Goal: Information Seeking & Learning: Learn about a topic

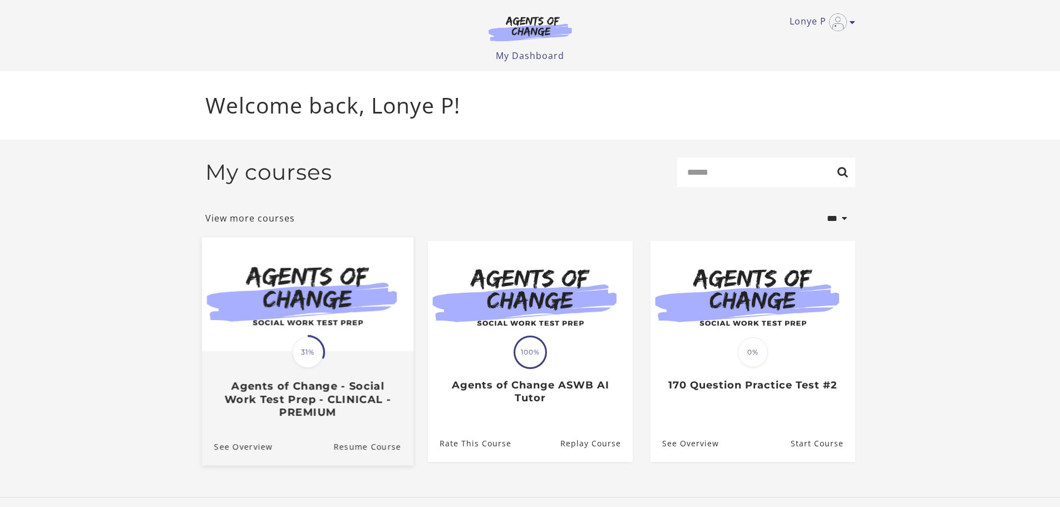
click at [296, 266] on img at bounding box center [307, 294] width 212 height 114
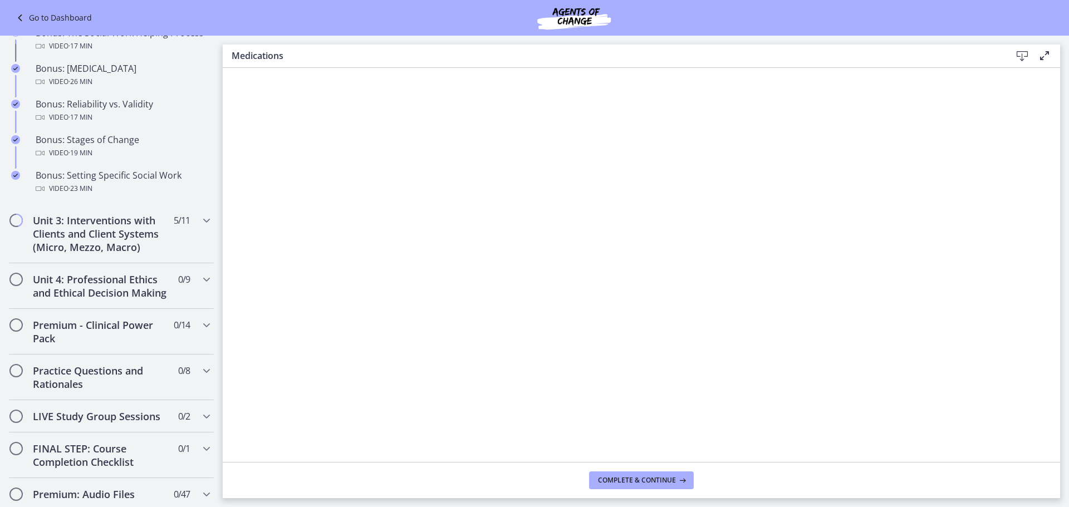
scroll to position [946, 0]
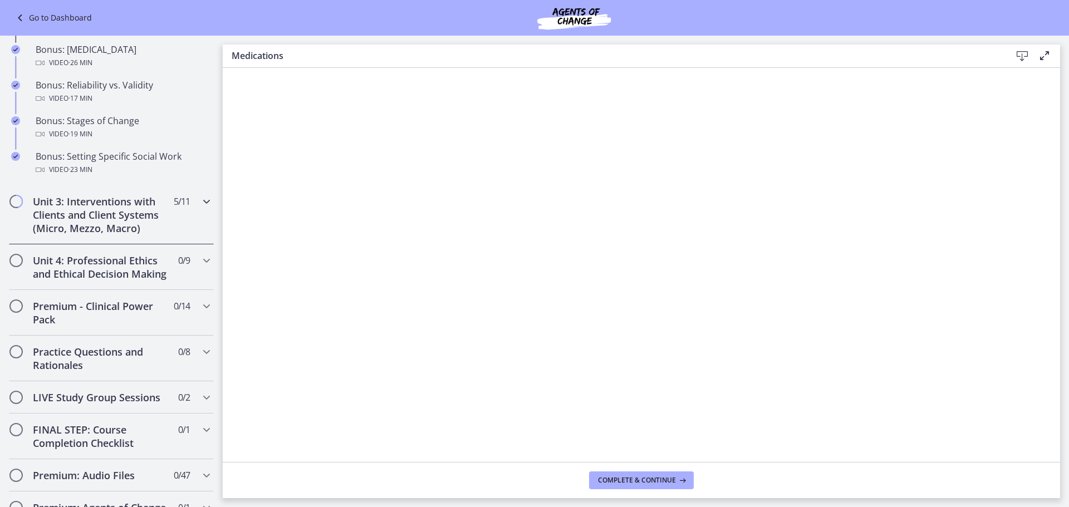
click at [200, 201] on icon "Chapters" at bounding box center [206, 201] width 13 height 13
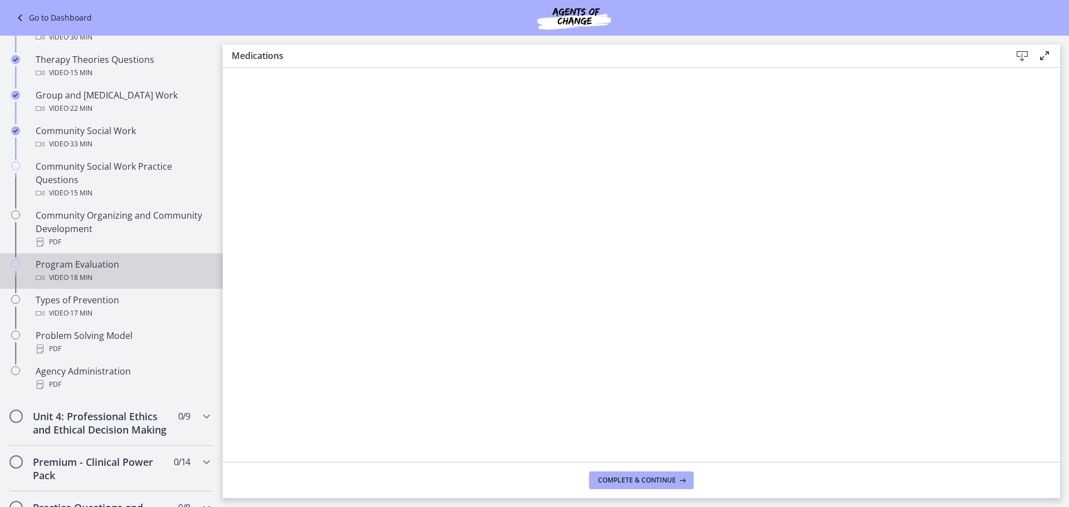
scroll to position [478, 0]
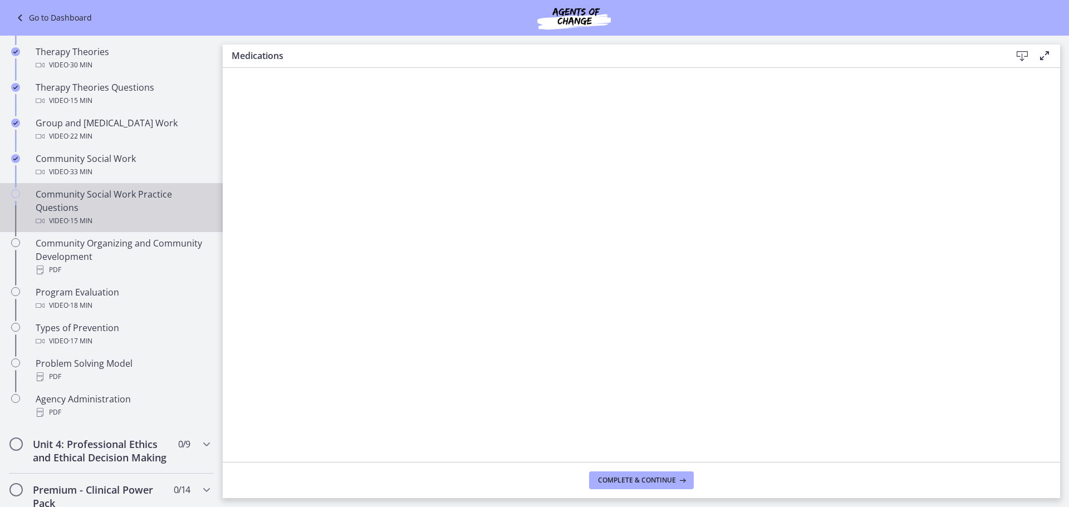
click at [117, 200] on div "Community Social Work Practice Questions Video · 15 min" at bounding box center [123, 208] width 174 height 40
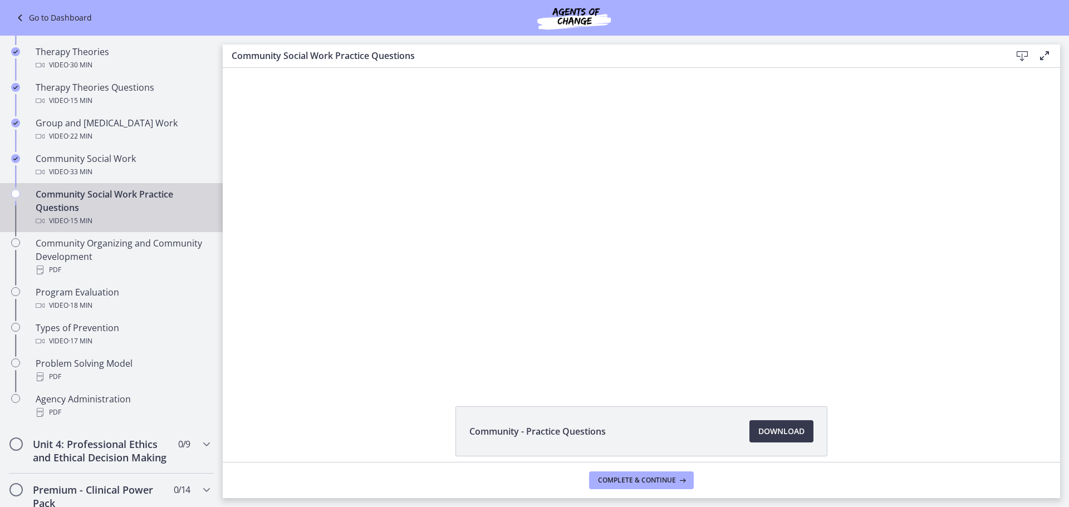
click at [558, 174] on div at bounding box center [641, 224] width 622 height 313
click at [792, 436] on span "Download Opens in a new window" at bounding box center [781, 431] width 46 height 13
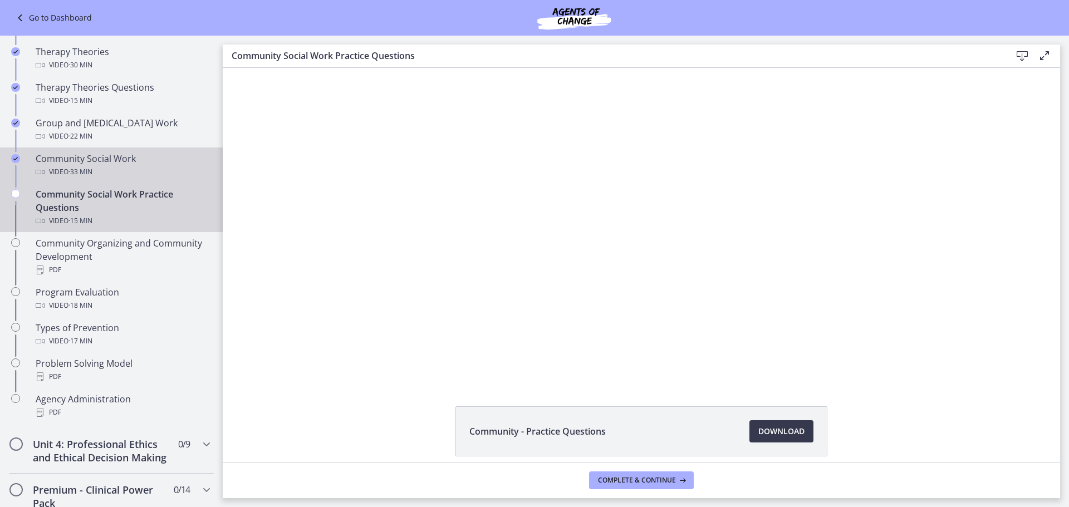
click at [70, 159] on div "Community Social Work Video · 33 min" at bounding box center [123, 165] width 174 height 27
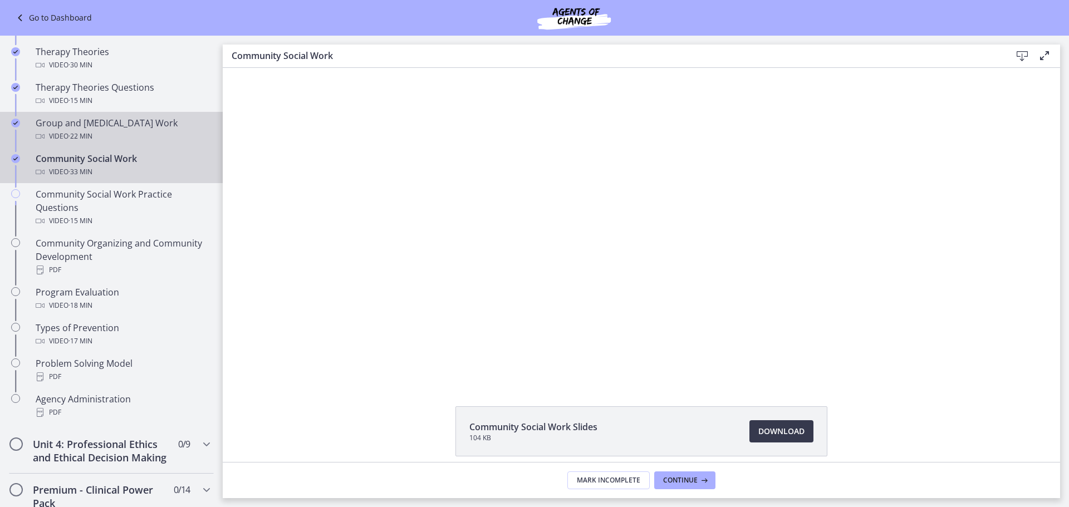
click at [127, 123] on div "Group and [MEDICAL_DATA] Work Video · 22 min" at bounding box center [123, 129] width 174 height 27
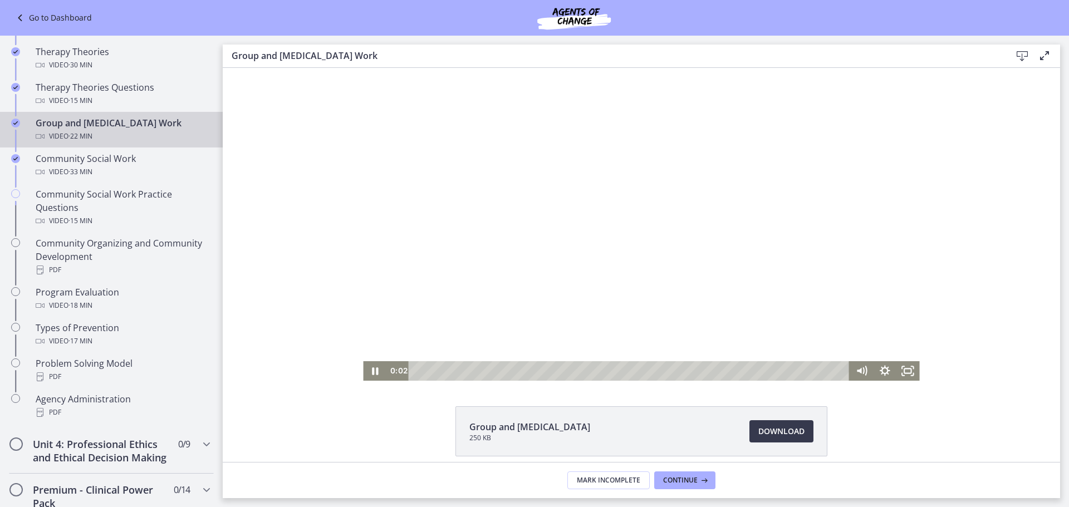
scroll to position [48, 0]
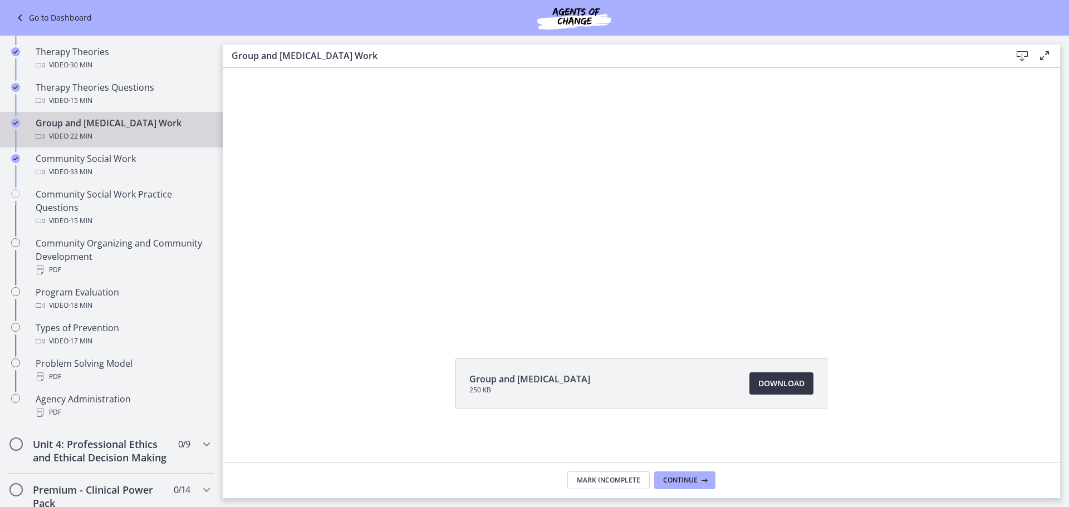
click at [758, 377] on span "Download Opens in a new window" at bounding box center [781, 383] width 46 height 13
click at [92, 96] on span "· 15 min" at bounding box center [80, 100] width 24 height 13
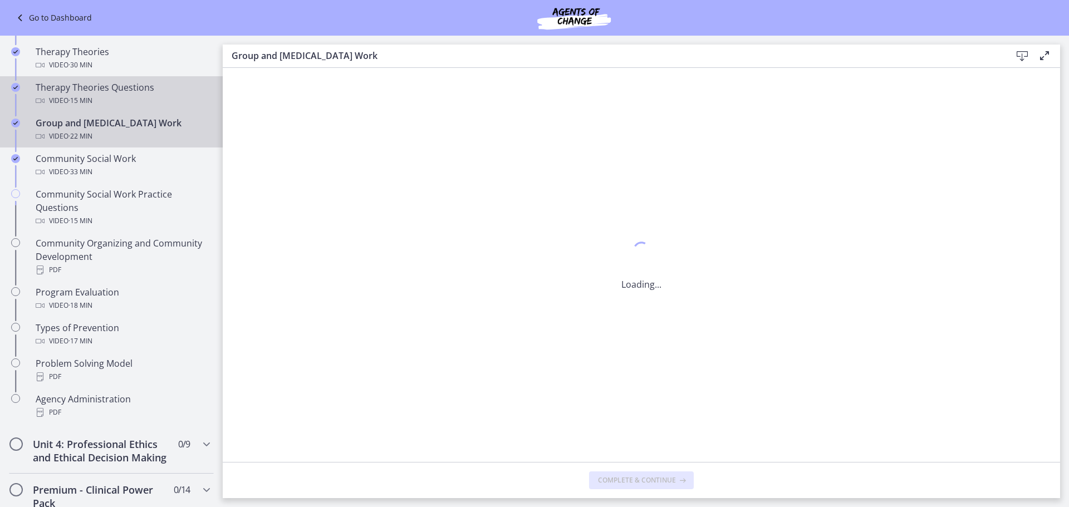
scroll to position [0, 0]
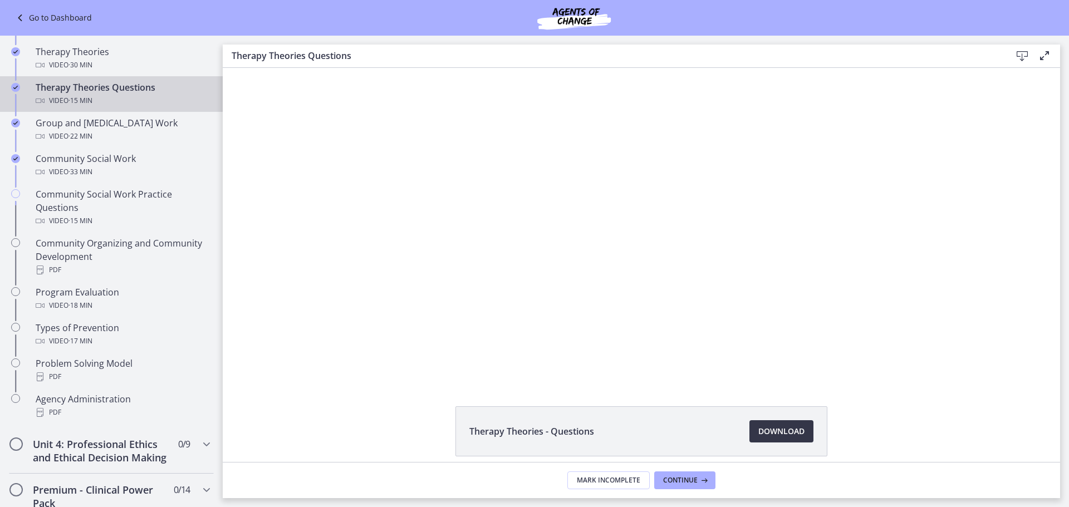
click at [759, 433] on span "Download Opens in a new window" at bounding box center [781, 431] width 46 height 13
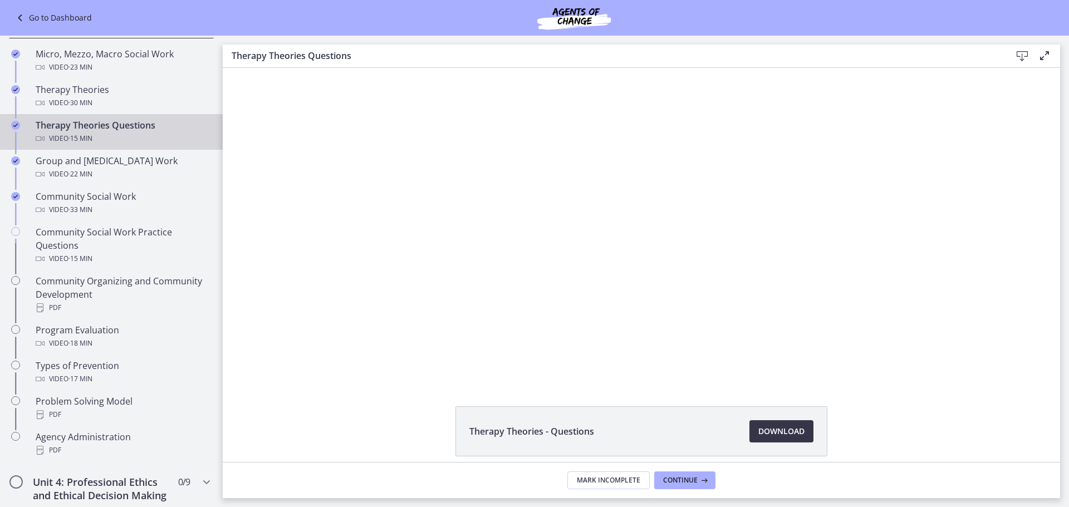
scroll to position [422, 0]
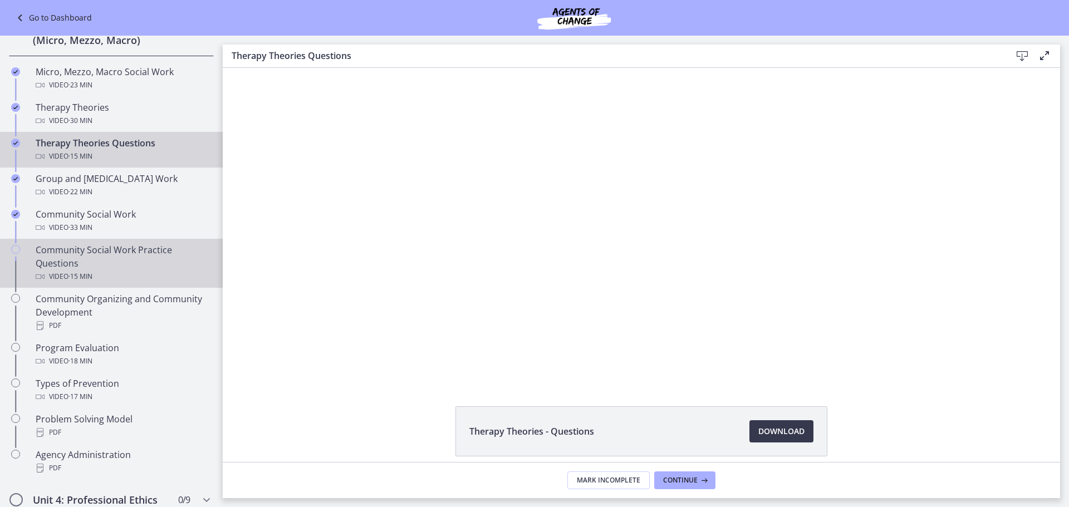
click at [103, 266] on div "Community Social Work Practice Questions Video · 15 min" at bounding box center [123, 263] width 174 height 40
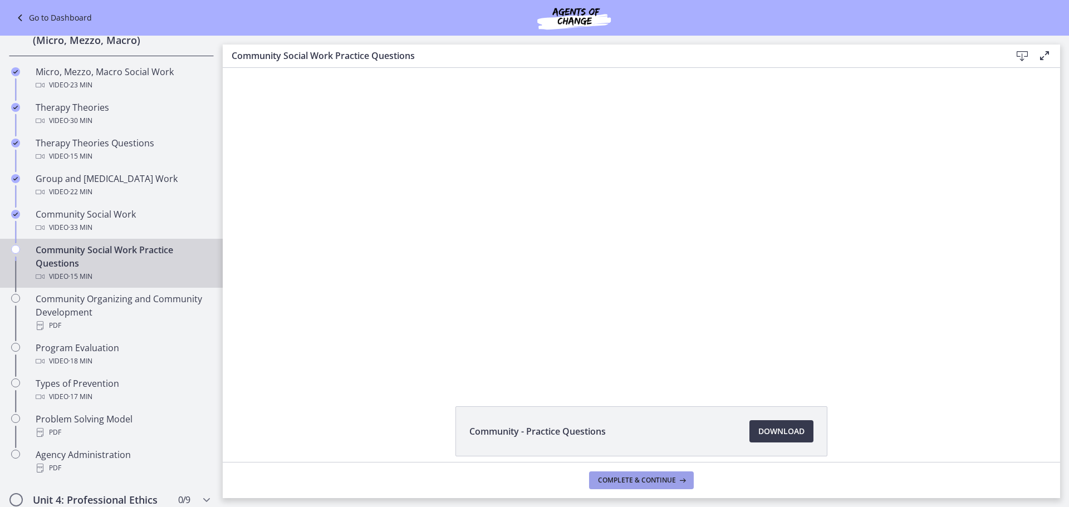
click at [621, 476] on span "Complete & continue" at bounding box center [637, 480] width 78 height 9
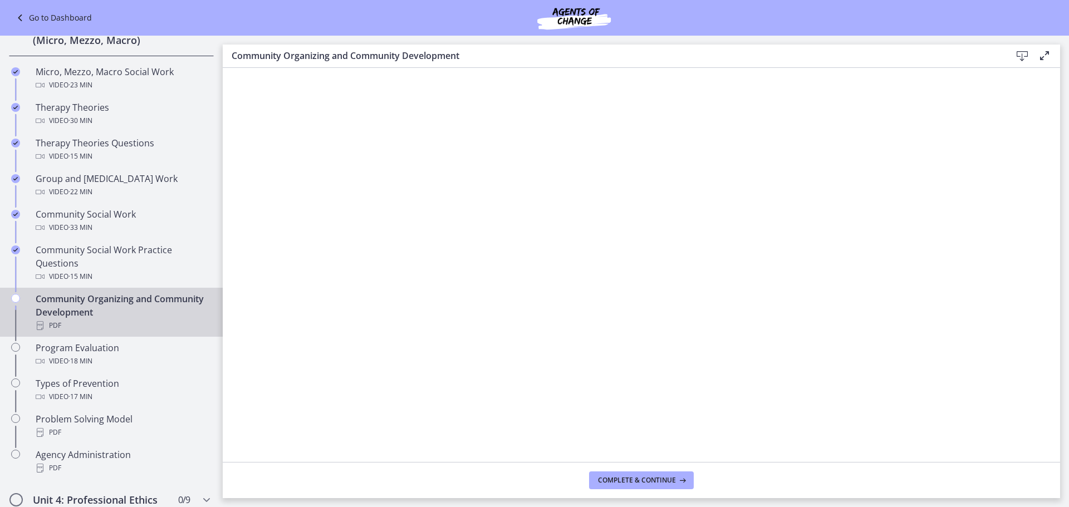
click at [1020, 55] on icon at bounding box center [1021, 56] width 13 height 13
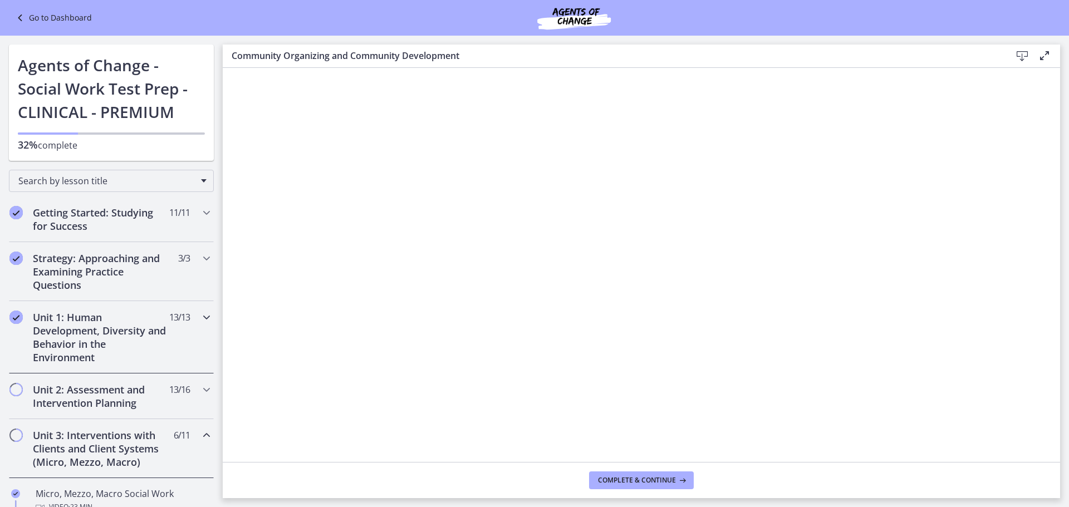
click at [200, 317] on icon "Chapters" at bounding box center [206, 317] width 13 height 13
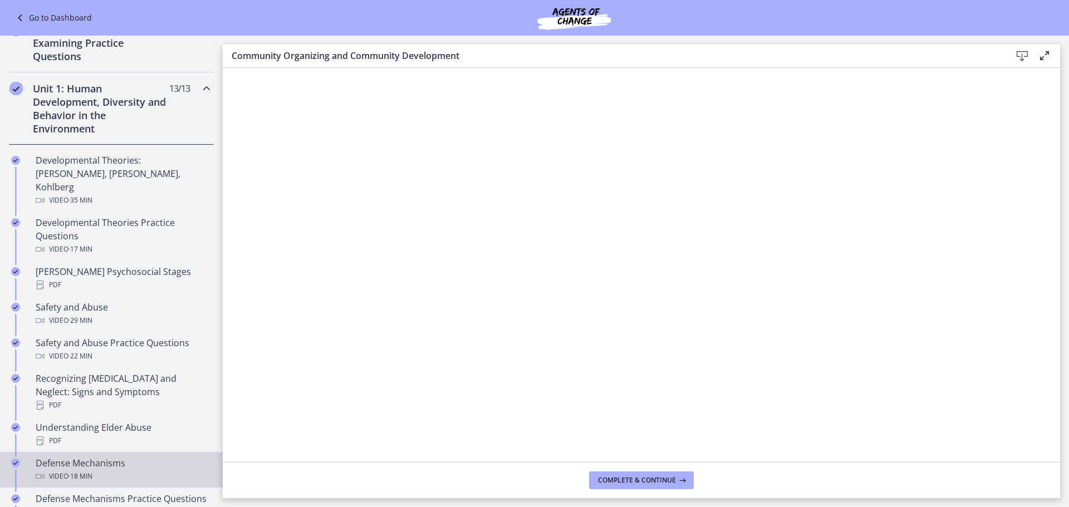
scroll to position [223, 0]
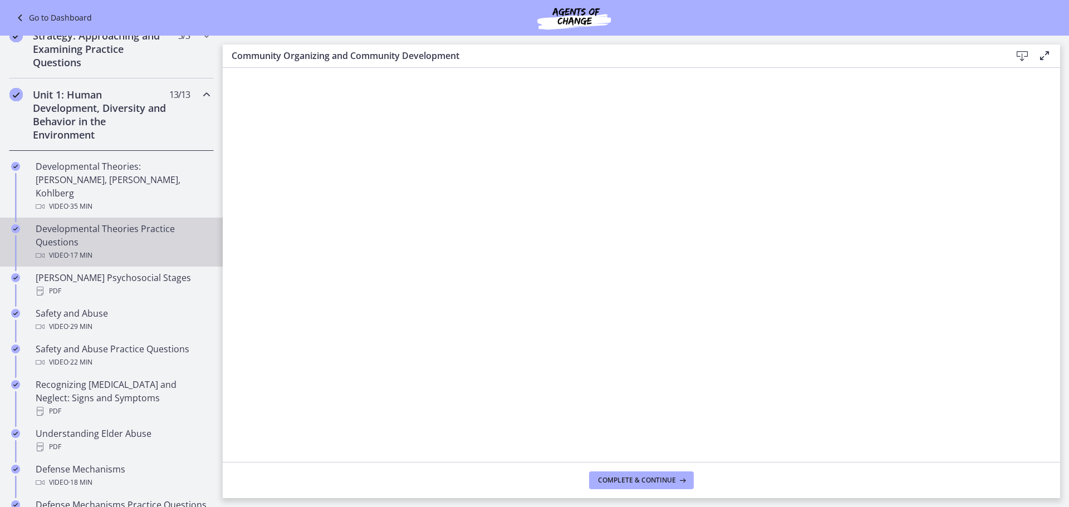
click at [105, 229] on div "Developmental Theories Practice Questions Video · 17 min" at bounding box center [123, 242] width 174 height 40
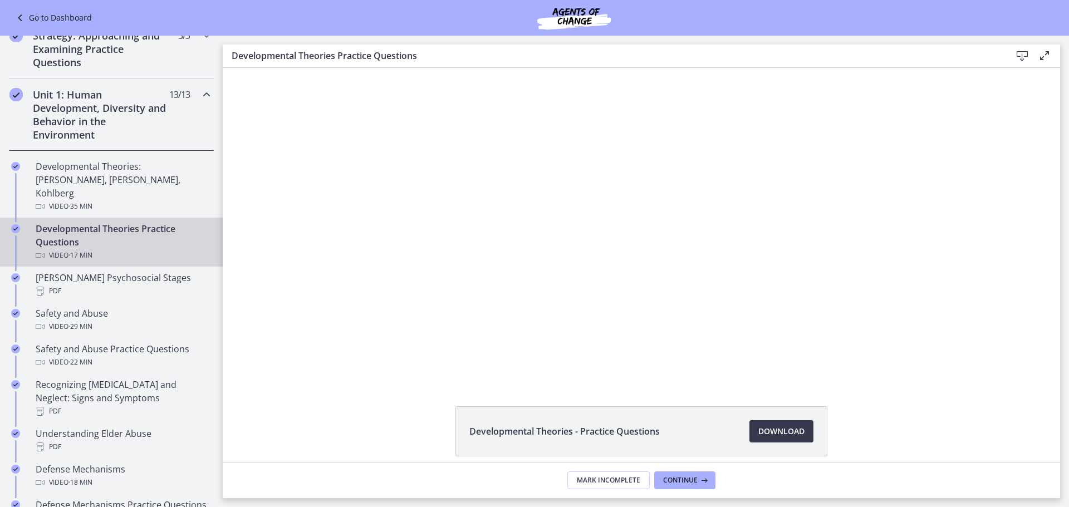
click at [955, 160] on div "Click for sound @keyframes VOLUME_SMALL_WAVE_FLASH { 0% { opacity: 0; } 33% { o…" at bounding box center [641, 224] width 837 height 313
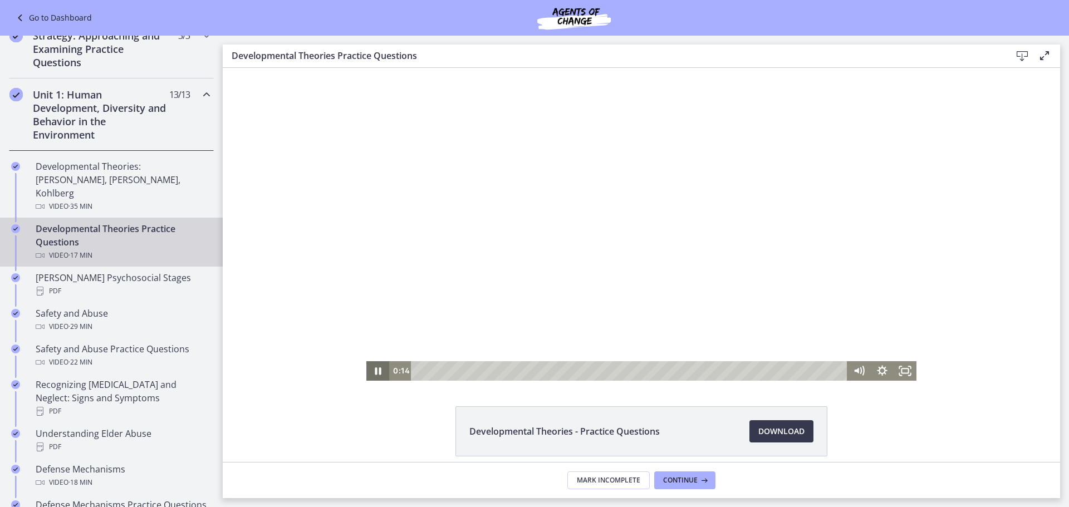
click at [367, 368] on icon "Pause" at bounding box center [377, 370] width 23 height 19
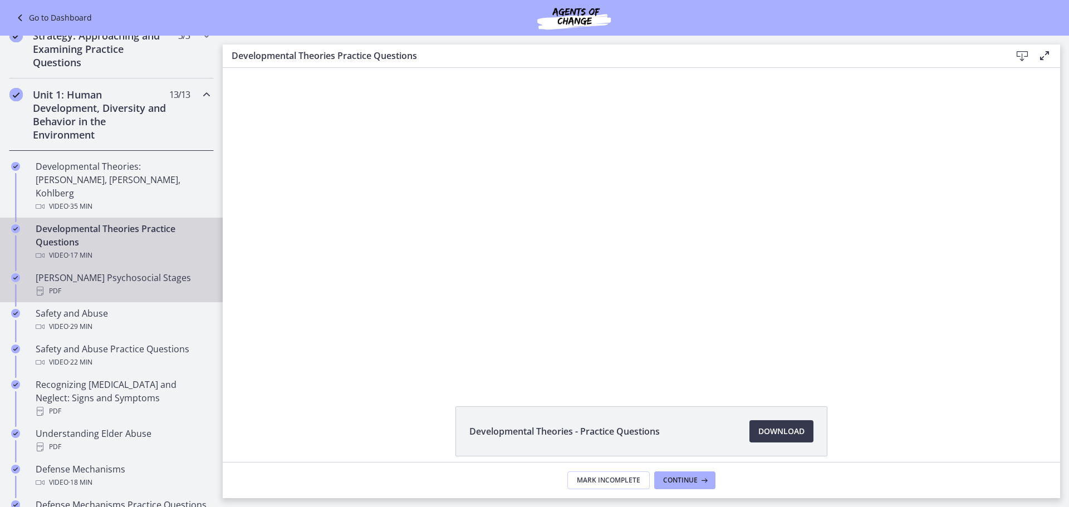
click at [94, 284] on div "PDF" at bounding box center [123, 290] width 174 height 13
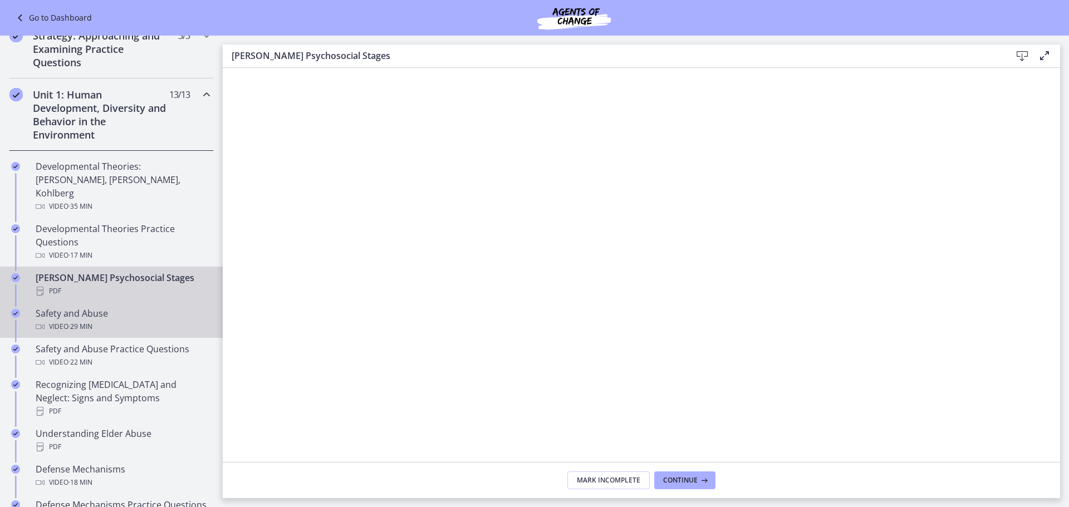
click at [83, 320] on span "· 29 min" at bounding box center [80, 326] width 24 height 13
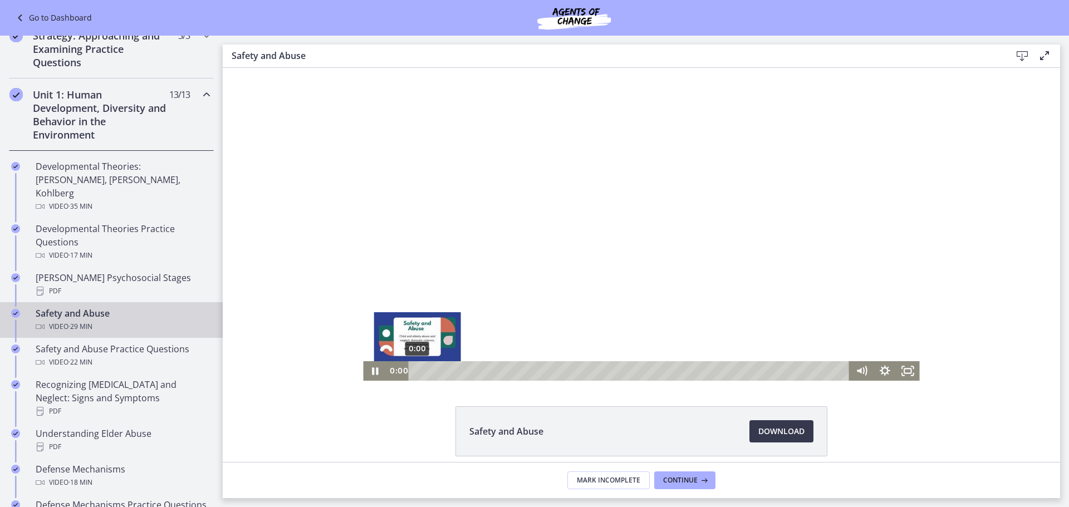
drag, startPoint x: 632, startPoint y: 370, endPoint x: 404, endPoint y: 372, distance: 228.2
click at [404, 372] on div "0:00 0:00" at bounding box center [618, 370] width 464 height 19
click at [668, 149] on div at bounding box center [641, 224] width 556 height 313
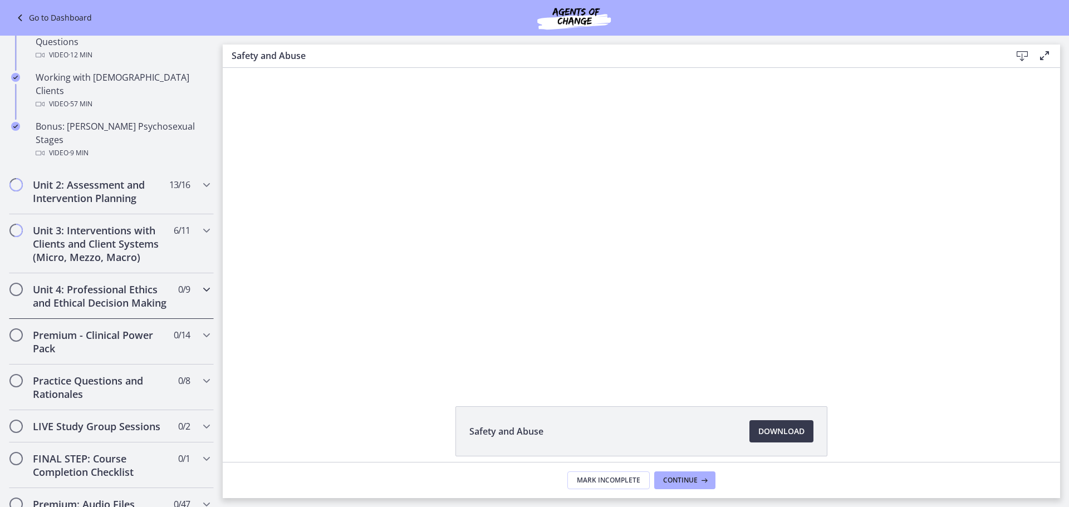
scroll to position [779, 0]
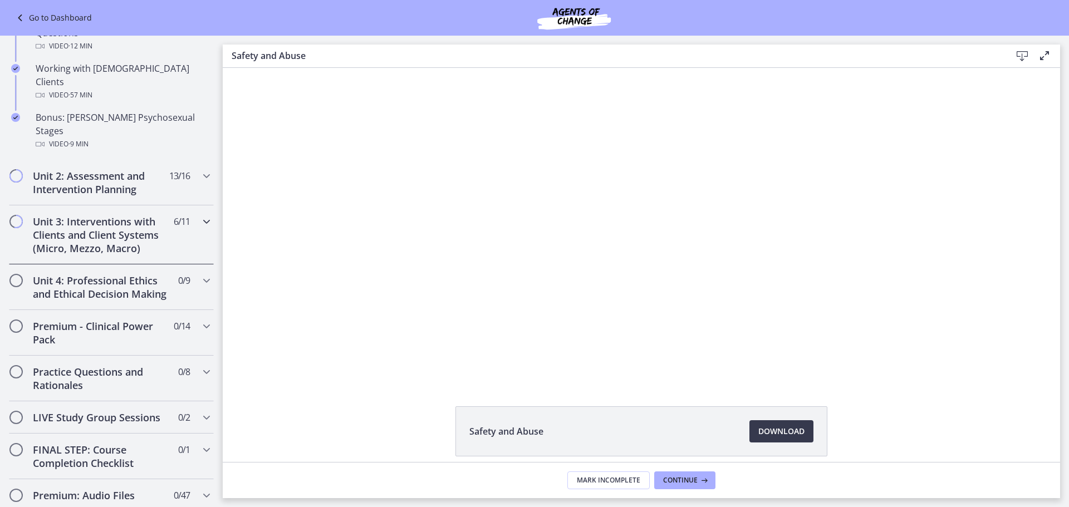
click at [200, 215] on icon "Chapters" at bounding box center [206, 221] width 13 height 13
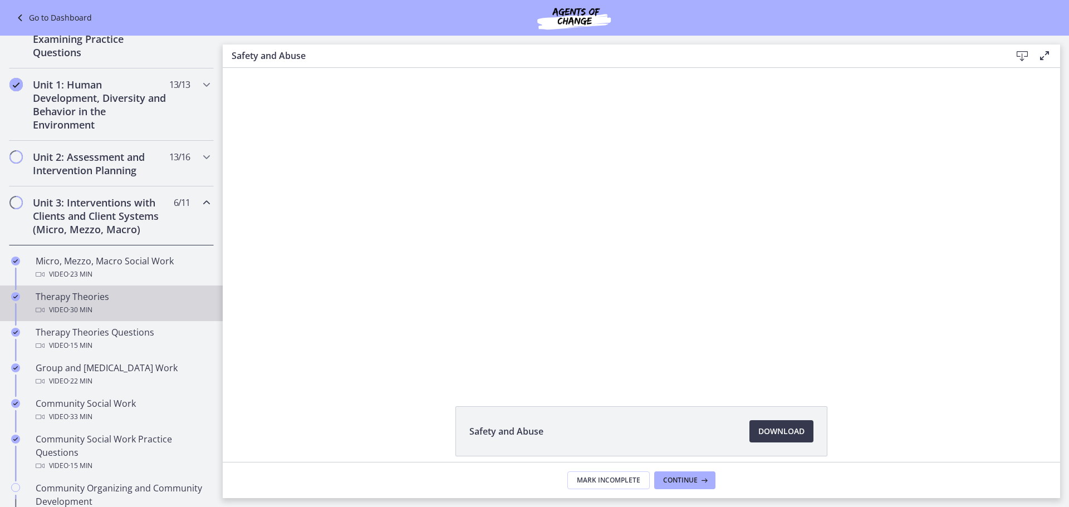
scroll to position [223, 0]
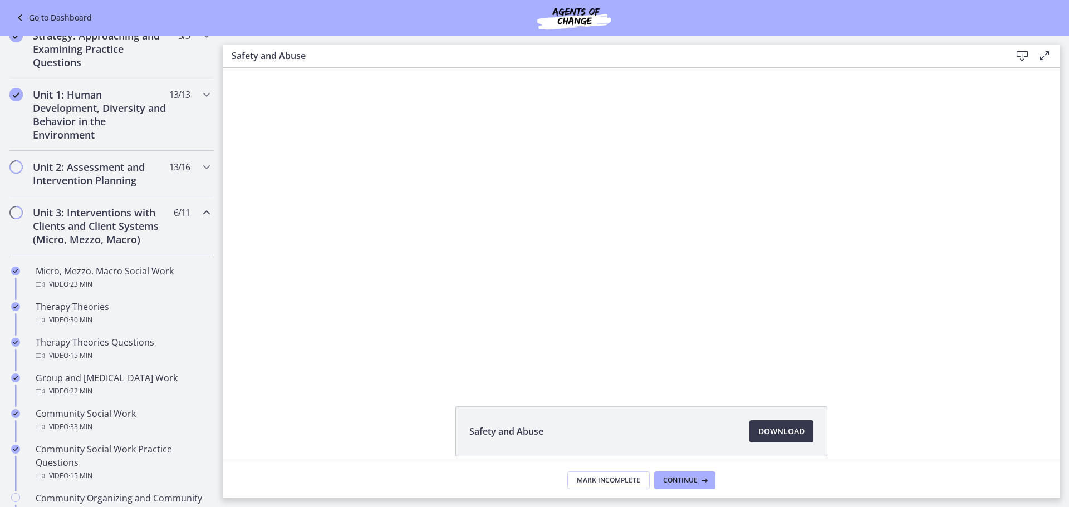
click at [200, 211] on icon "Chapters" at bounding box center [206, 212] width 13 height 13
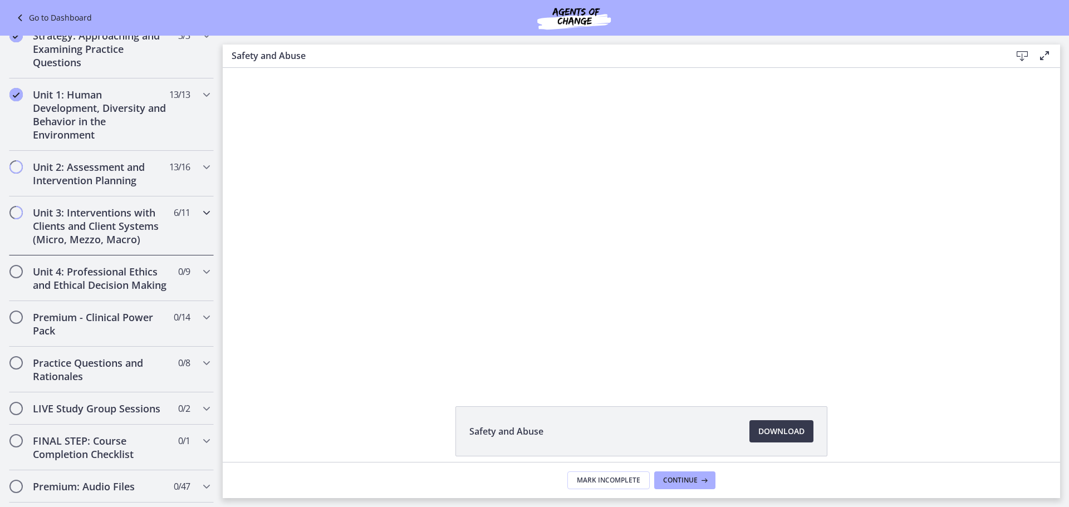
click at [200, 212] on icon "Chapters" at bounding box center [206, 212] width 13 height 13
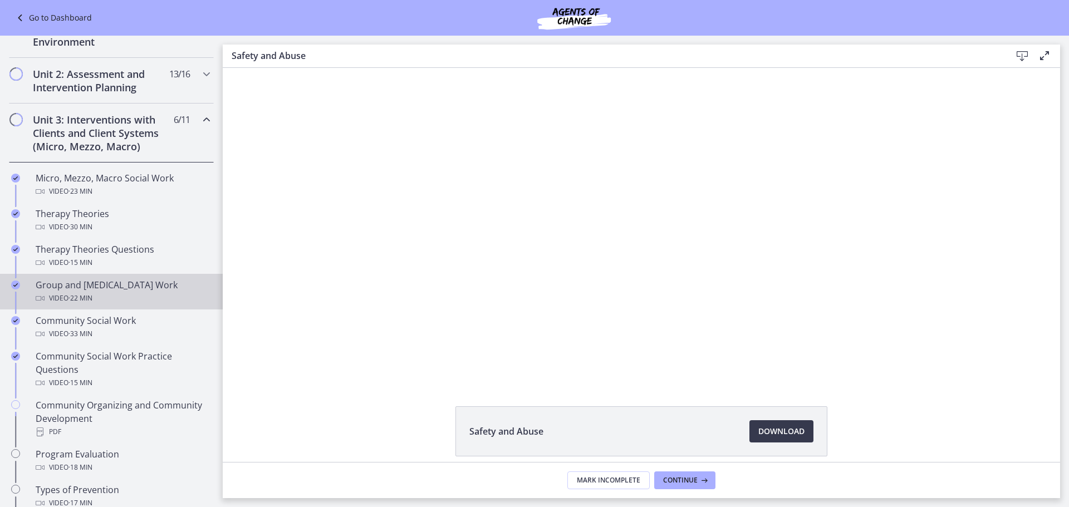
scroll to position [334, 0]
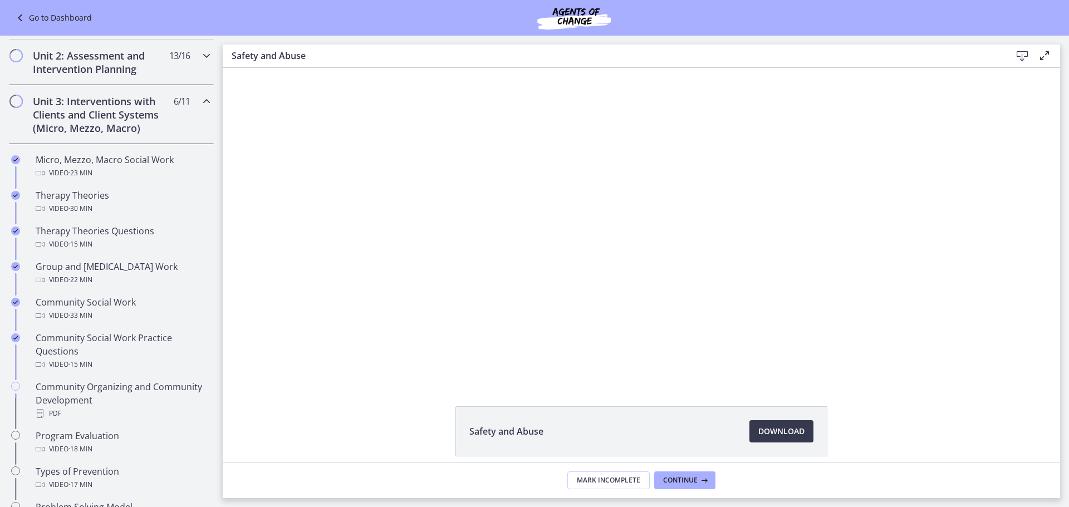
click at [200, 56] on icon "Chapters" at bounding box center [206, 55] width 13 height 13
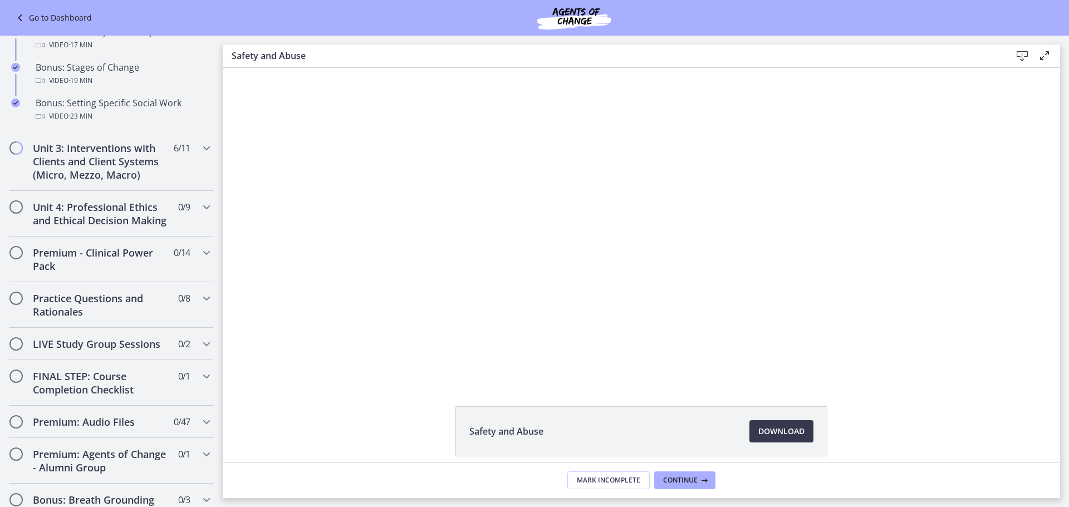
scroll to position [1002, 0]
click at [200, 145] on icon "Chapters" at bounding box center [206, 145] width 13 height 13
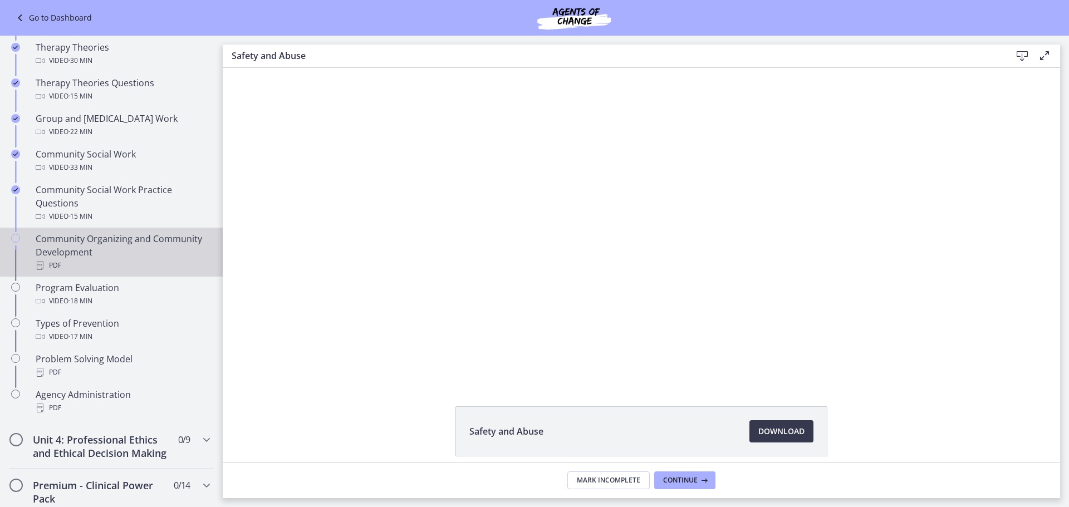
scroll to position [422, 0]
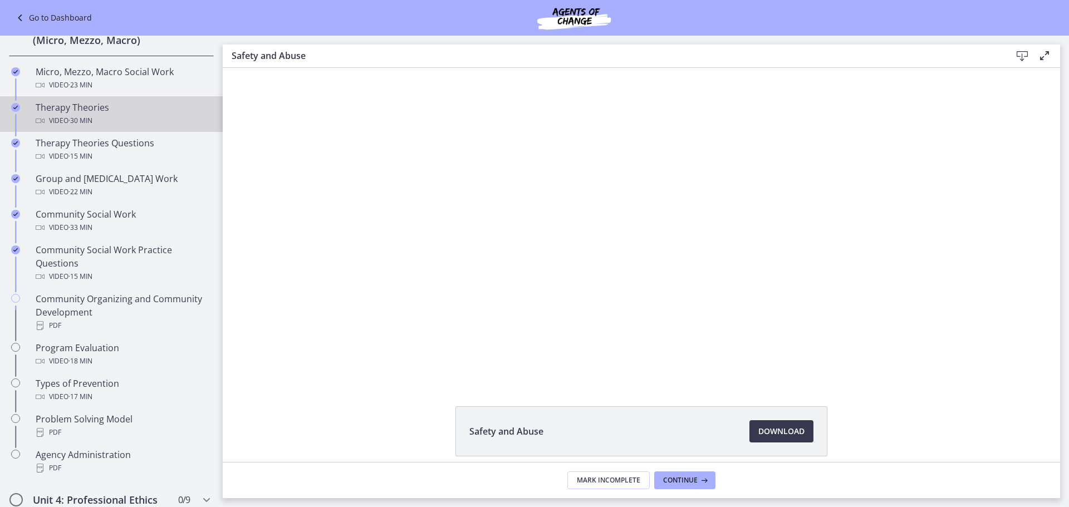
click at [91, 110] on div "Therapy Theories Video · 30 min" at bounding box center [123, 114] width 174 height 27
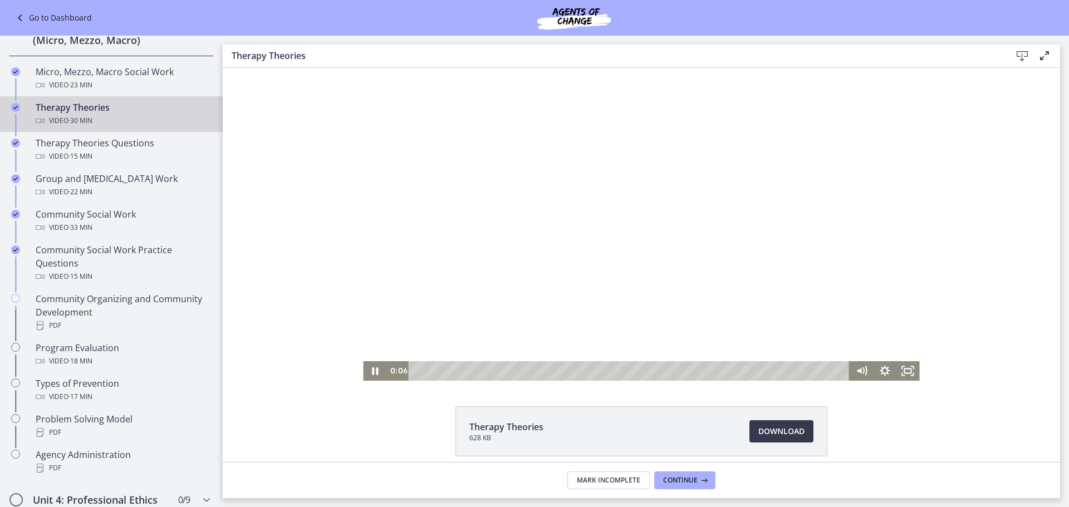
click at [652, 283] on div at bounding box center [641, 224] width 556 height 313
